Goal: Check status: Check status

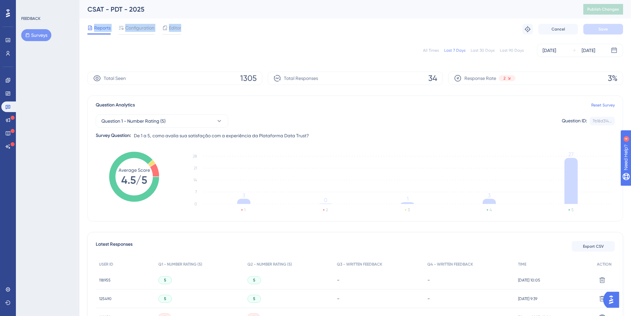
drag, startPoint x: 246, startPoint y: 28, endPoint x: 85, endPoint y: 21, distance: 161.5
drag, startPoint x: 85, startPoint y: 9, endPoint x: 186, endPoint y: 27, distance: 102.1
click at [186, 27] on div "CSAT - PDT - 2025 Publish Changes Reports Configuration Editor Troubleshoot Can…" at bounding box center [355, 20] width 536 height 40
click at [237, 31] on div "Reports Configuration Editor Troubleshoot Cancel Save" at bounding box center [355, 29] width 536 height 21
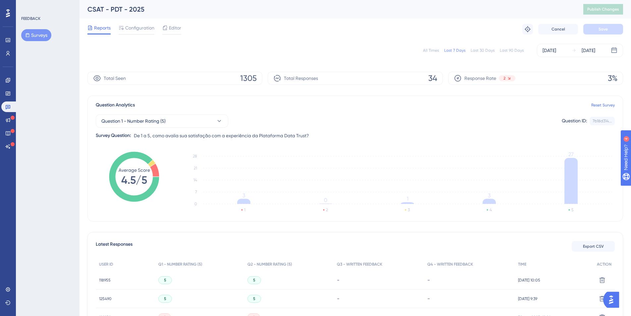
click at [303, 78] on span "Total Responses" at bounding box center [301, 78] width 34 height 8
click at [331, 74] on div "Total Responses 34" at bounding box center [355, 78] width 175 height 13
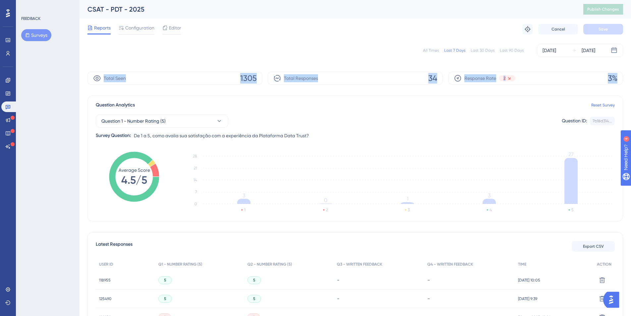
drag, startPoint x: 86, startPoint y: 77, endPoint x: 620, endPoint y: 78, distance: 534.6
click at [430, 30] on div "Reports Configuration Editor Troubleshoot Cancel Save" at bounding box center [355, 29] width 536 height 21
click at [434, 48] on div "All Times" at bounding box center [431, 50] width 16 height 5
